Goal: Find specific page/section: Find specific page/section

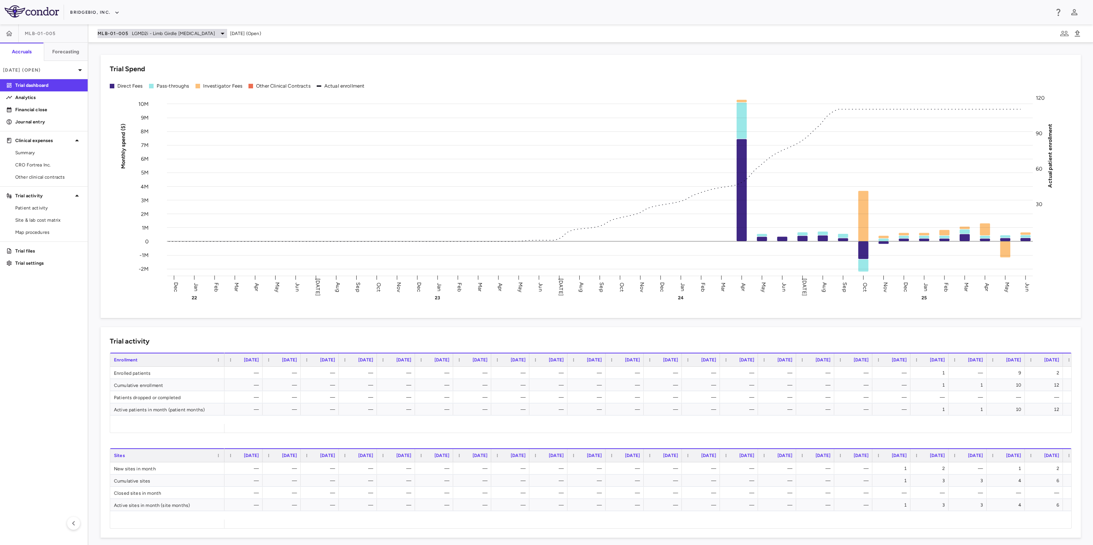
click at [172, 34] on span "LGMD2i - Limb Girdle [MEDICAL_DATA]" at bounding box center [173, 33] width 83 height 7
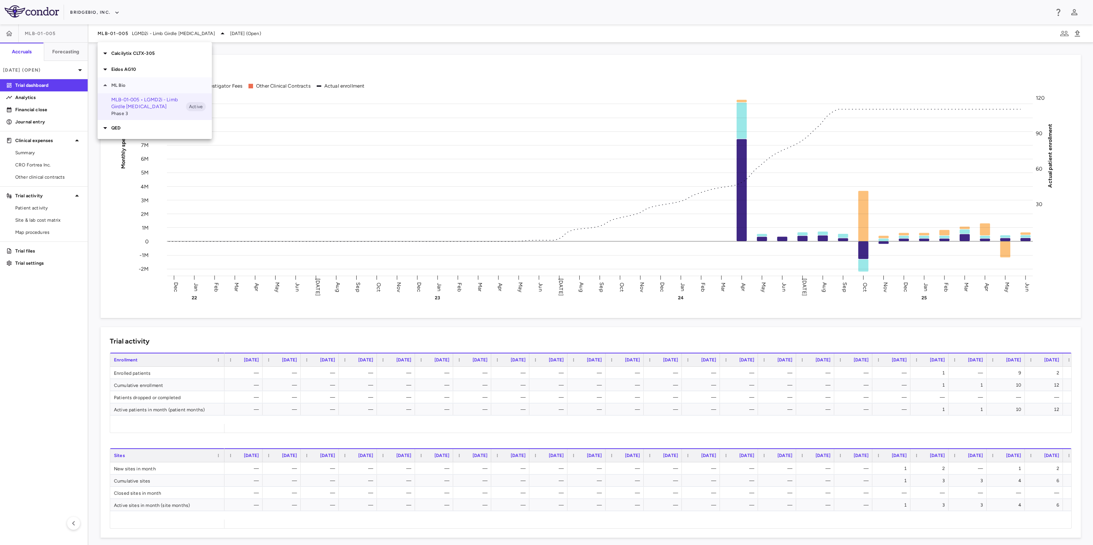
click at [138, 82] on p "ML Bio" at bounding box center [161, 85] width 101 height 7
click at [139, 50] on p "Calcilytix CLTX-305" at bounding box center [161, 53] width 101 height 7
click at [151, 71] on p "CLTX-305-302 • Registrational & LTE - ADH1" at bounding box center [148, 71] width 75 height 14
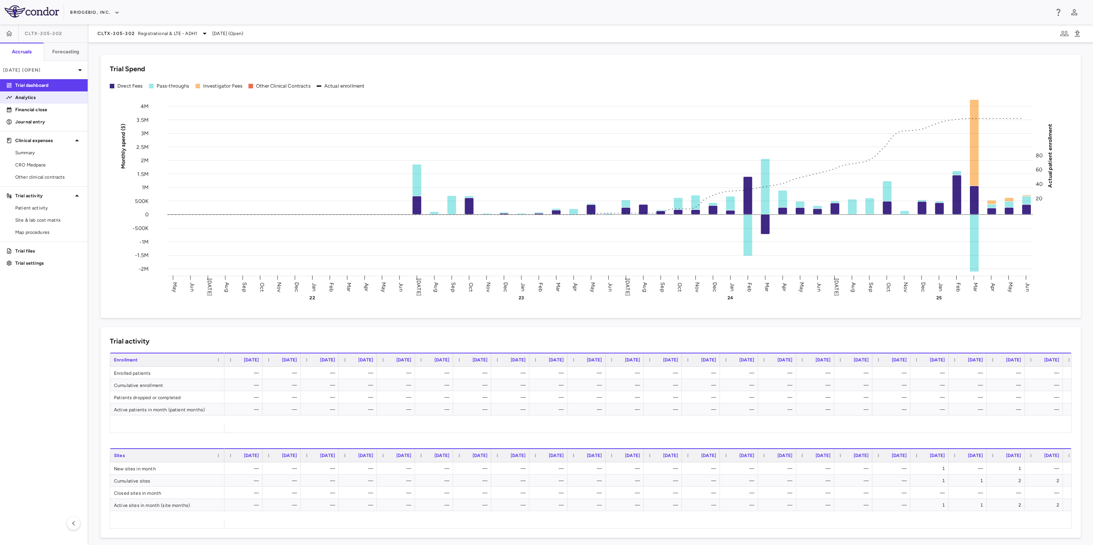
click at [38, 96] on p "Analytics" at bounding box center [48, 97] width 66 height 7
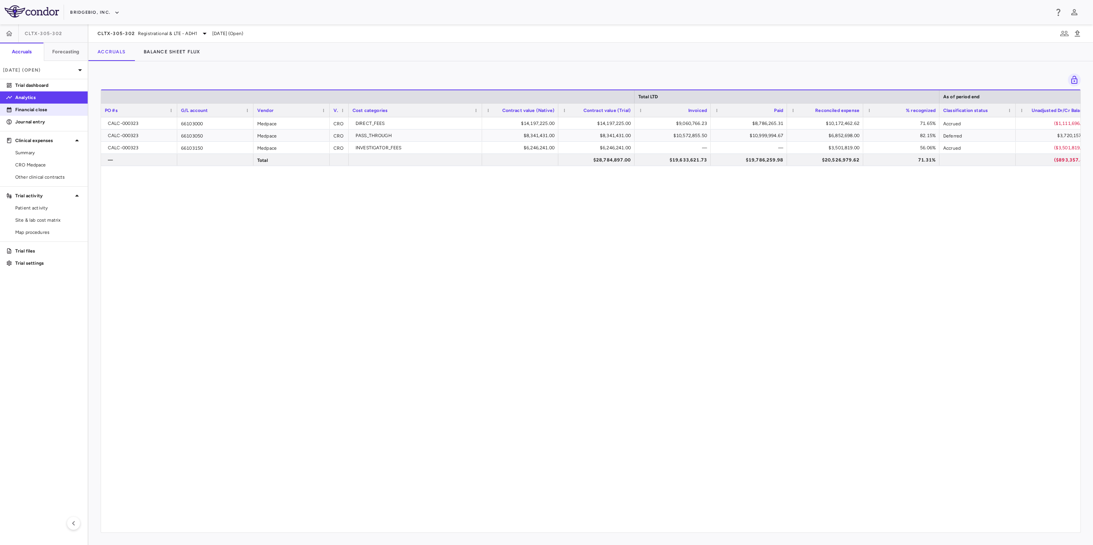
click at [45, 107] on p "Financial close" at bounding box center [48, 109] width 66 height 7
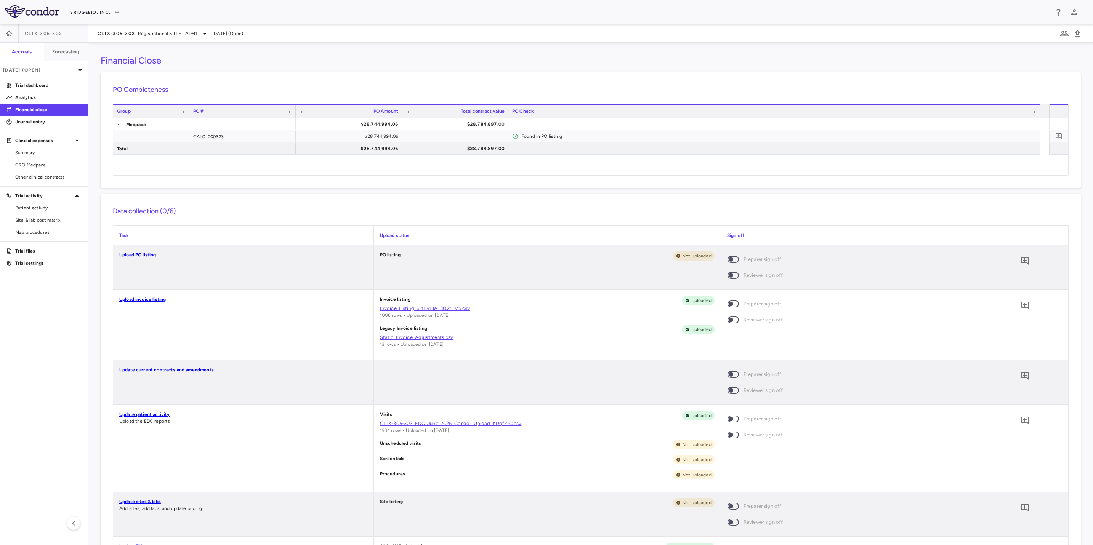
click at [156, 300] on link "Upload invoice listing" at bounding box center [142, 299] width 46 height 5
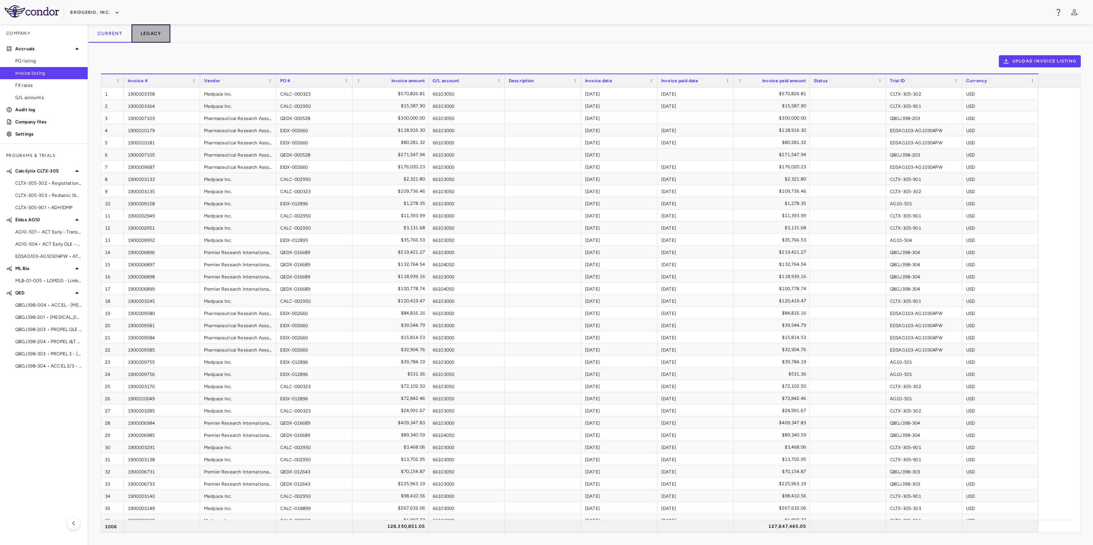
click at [147, 32] on button "Legacy" at bounding box center [150, 33] width 39 height 18
